Goal: Task Accomplishment & Management: Complete application form

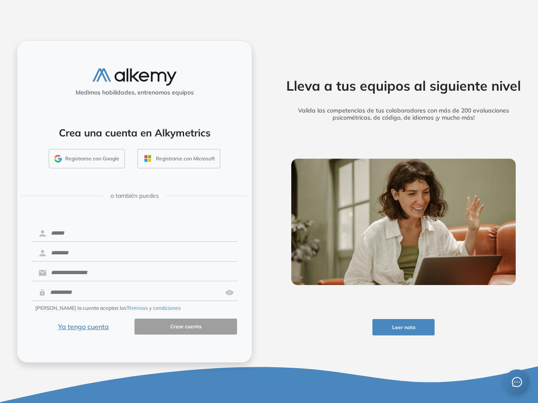
click at [269, 202] on div "Lleva a tus equipos al siguiente nivel Valida las competencias de tus colaborad…" at bounding box center [403, 201] width 269 height 403
click at [403, 327] on button "Leer nota" at bounding box center [403, 327] width 63 height 16
click at [87, 159] on button "Registrarse con Google" at bounding box center [87, 158] width 76 height 19
click at [179, 159] on button "Registrarse con Microsoft" at bounding box center [178, 158] width 83 height 19
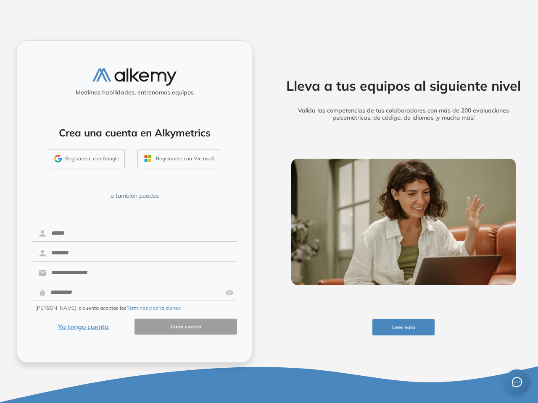
click at [229, 293] on img at bounding box center [229, 293] width 8 height 16
click at [134, 308] on button "Términos y condiciones" at bounding box center [153, 309] width 54 height 8
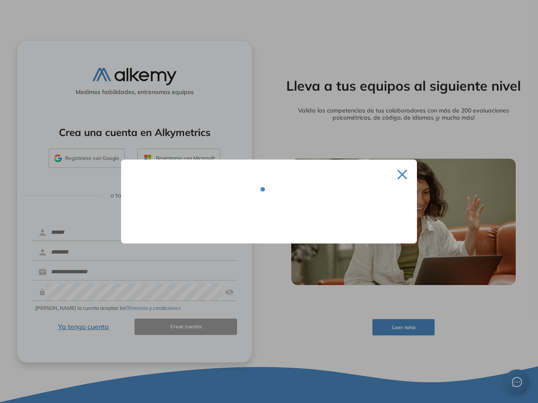
click at [83, 327] on div at bounding box center [269, 201] width 538 height 403
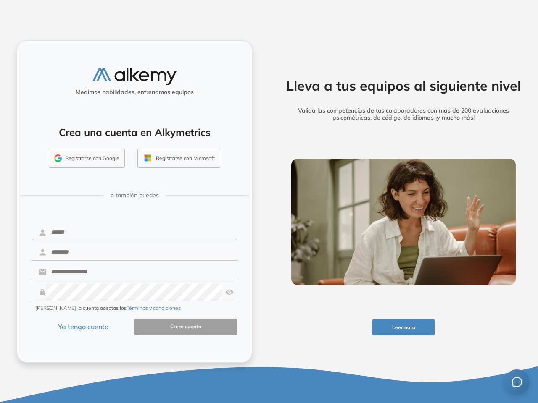
click at [517, 382] on icon "message" at bounding box center [517, 382] width 10 height 10
